Goal: Task Accomplishment & Management: Manage account settings

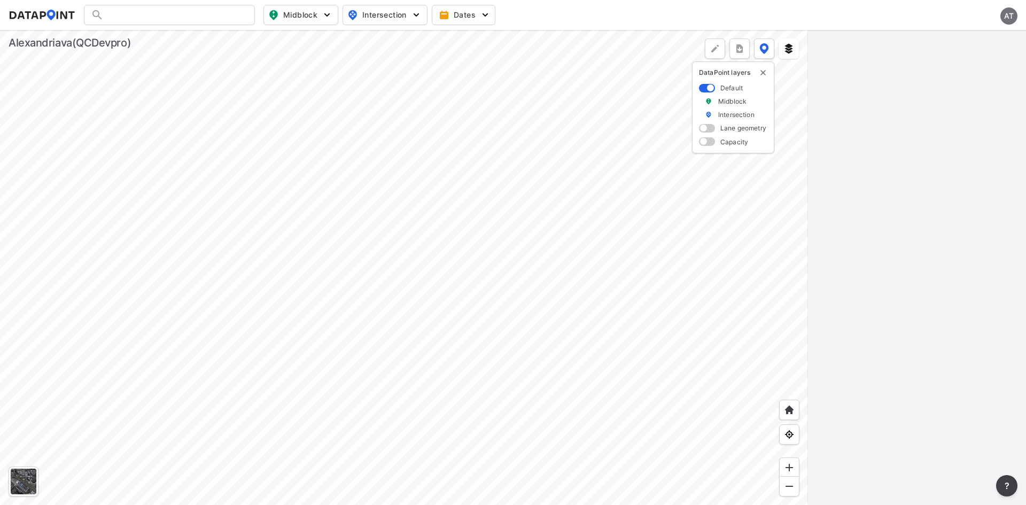
click at [1007, 9] on div "AT" at bounding box center [1008, 15] width 17 height 17
click at [973, 61] on p "Log out" at bounding box center [972, 61] width 90 height 19
click at [962, 13] on span "Sign in" at bounding box center [952, 15] width 25 height 11
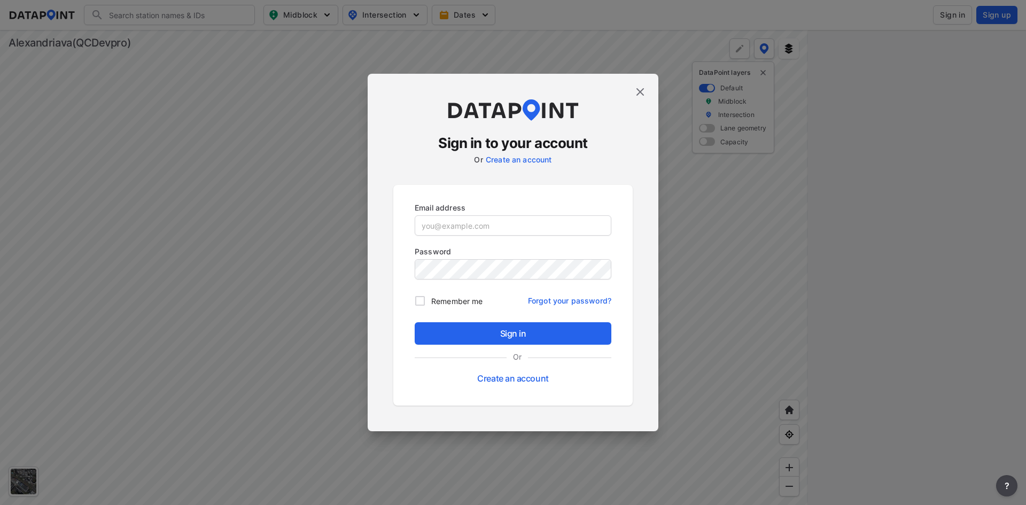
click at [592, 296] on link "Forgot your password?" at bounding box center [569, 297] width 83 height 17
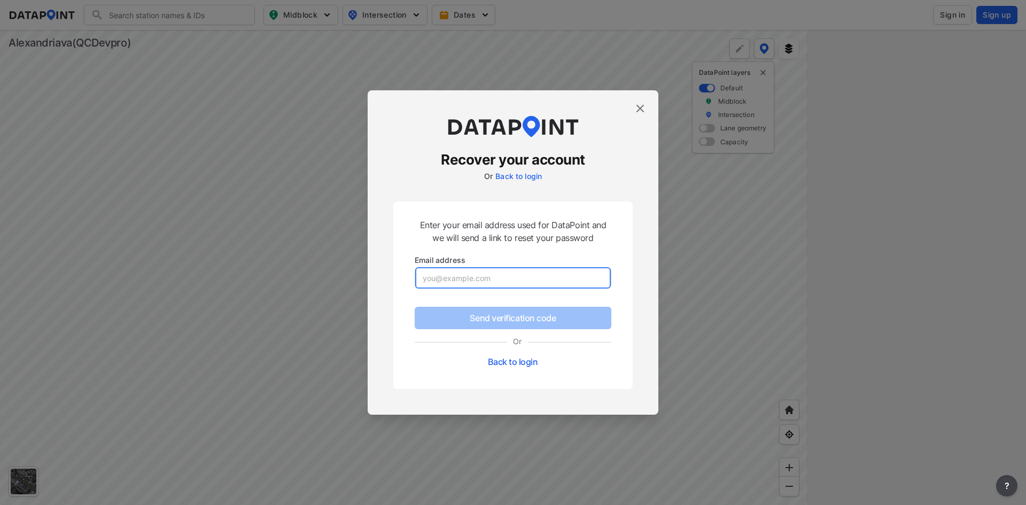
click at [526, 280] on input "email" at bounding box center [512, 277] width 195 height 21
